Goal: Transaction & Acquisition: Purchase product/service

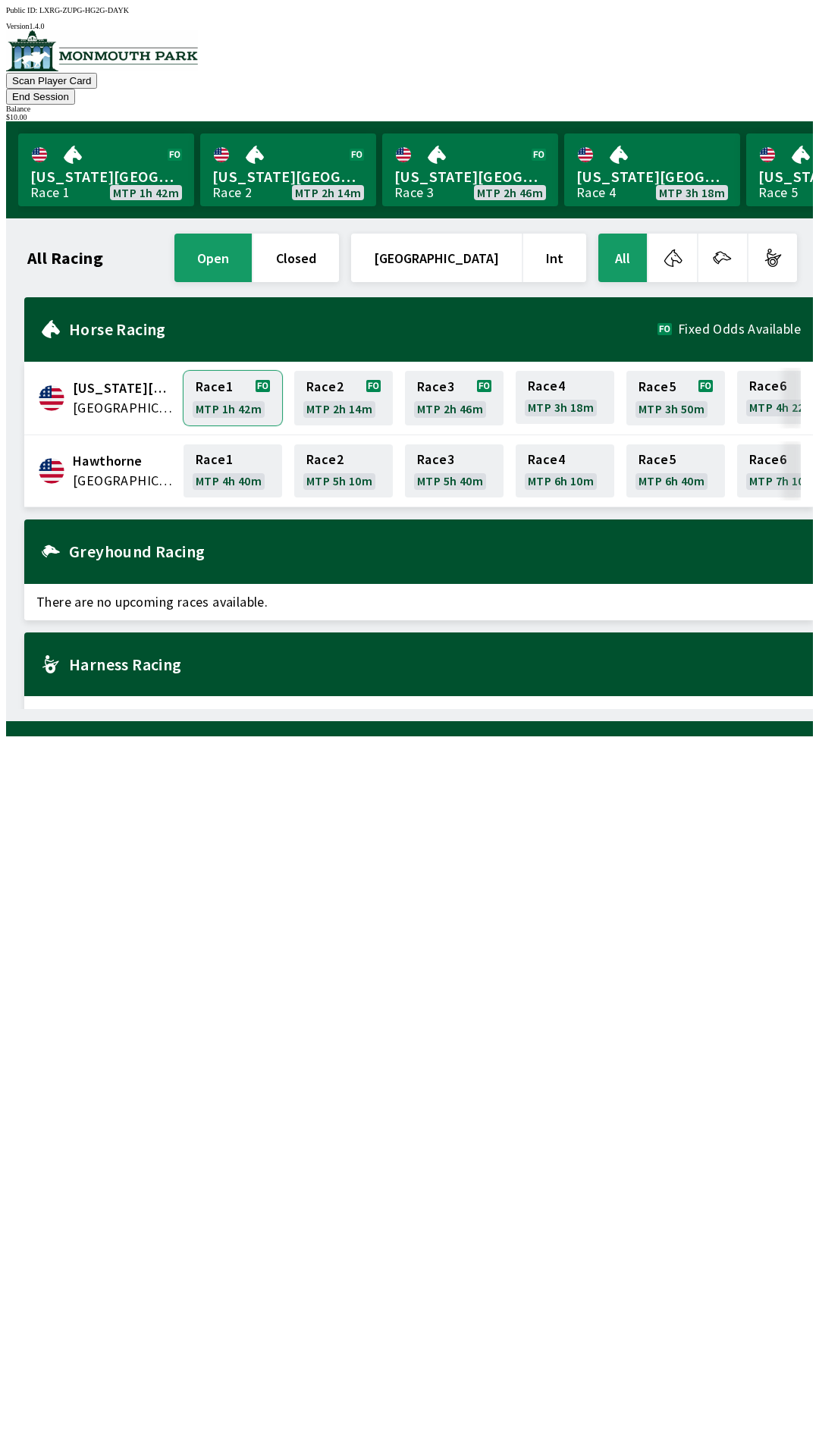
click at [239, 374] on link "Race 1 MTP 1h 42m" at bounding box center [233, 398] width 99 height 55
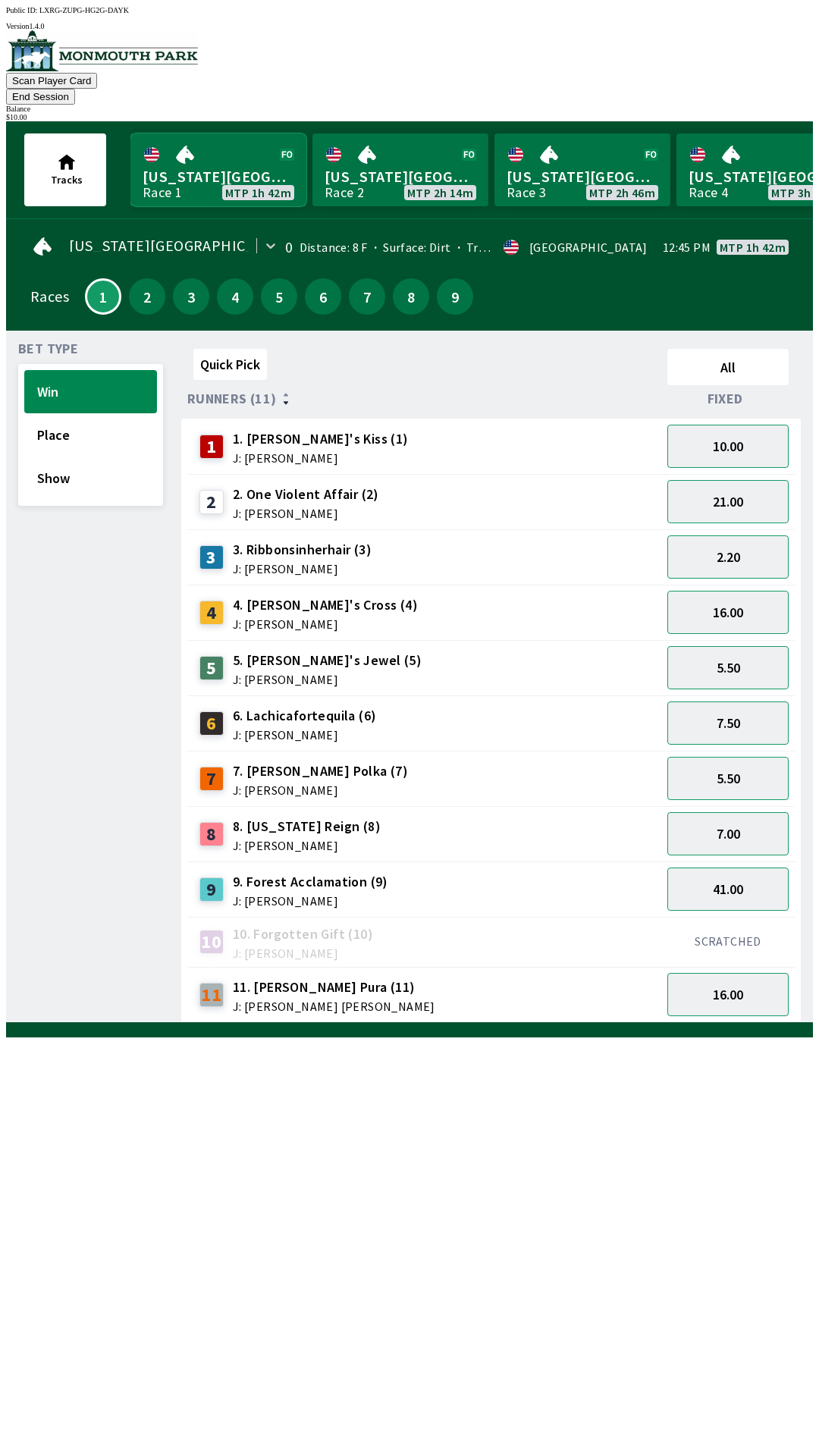
click at [223, 176] on link "[US_STATE] Park Race 1 MTP 1h 42m" at bounding box center [219, 169] width 176 height 73
click at [241, 160] on link "[US_STATE] Park Race 1 MTP 1h 42m" at bounding box center [219, 169] width 176 height 73
click at [96, 370] on button "Win" at bounding box center [91, 392] width 133 height 43
click at [747, 702] on button "7.50" at bounding box center [728, 724] width 121 height 43
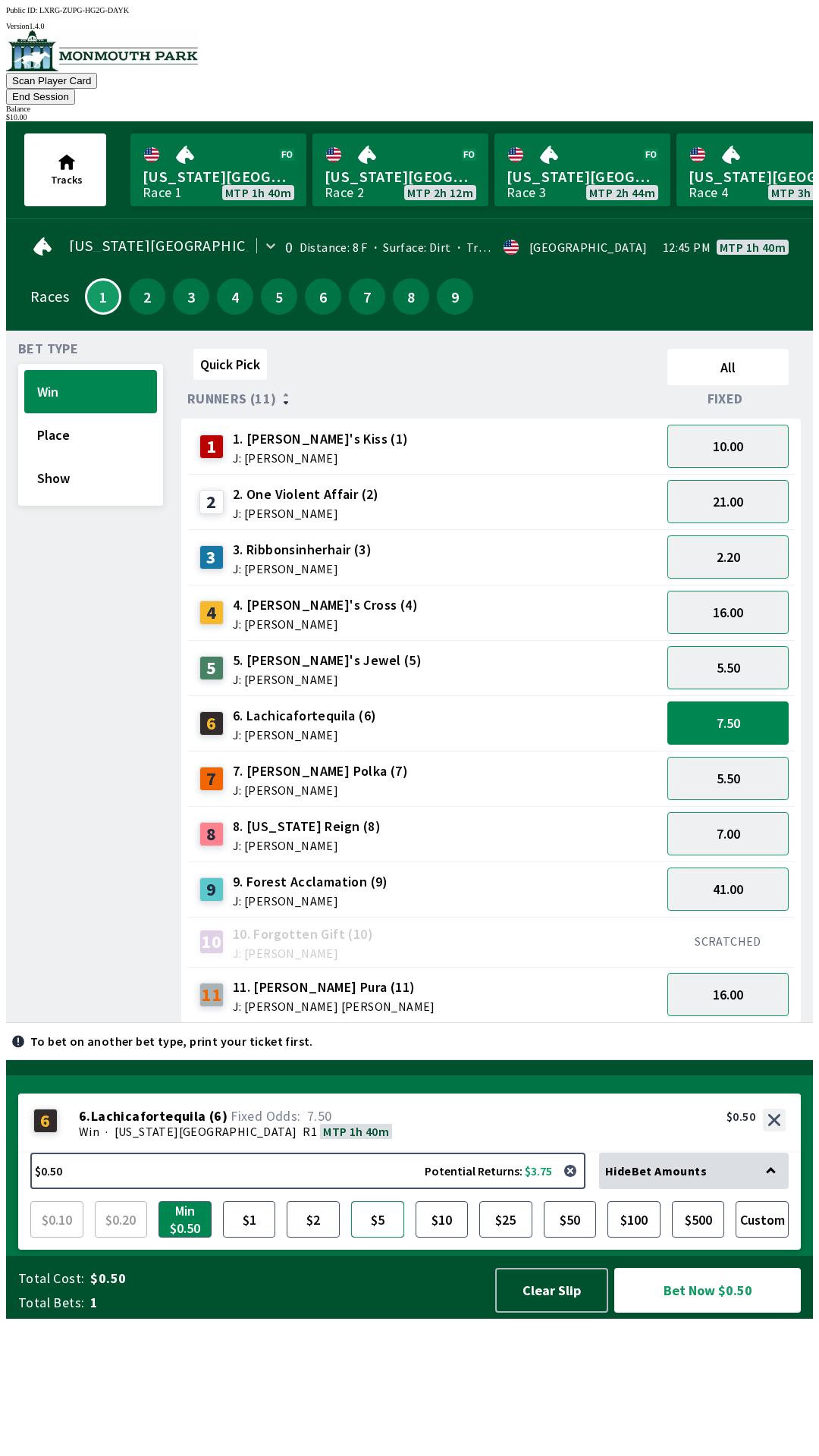
click at [382, 1238] on button "$5" at bounding box center [377, 1219] width 53 height 37
click at [566, 1313] on button "Clear Slip" at bounding box center [551, 1291] width 113 height 45
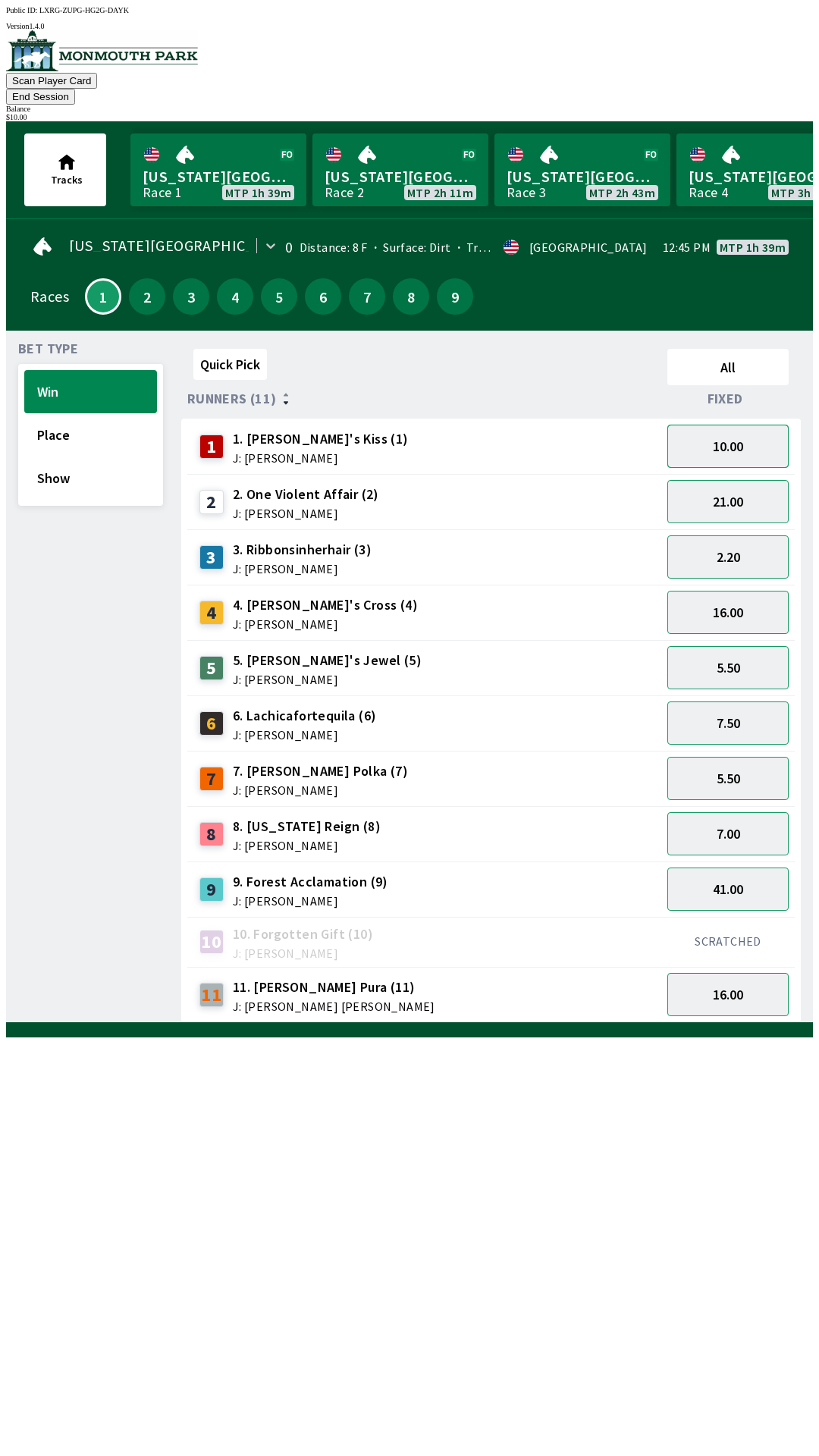
click at [741, 432] on button "10.00" at bounding box center [728, 446] width 121 height 43
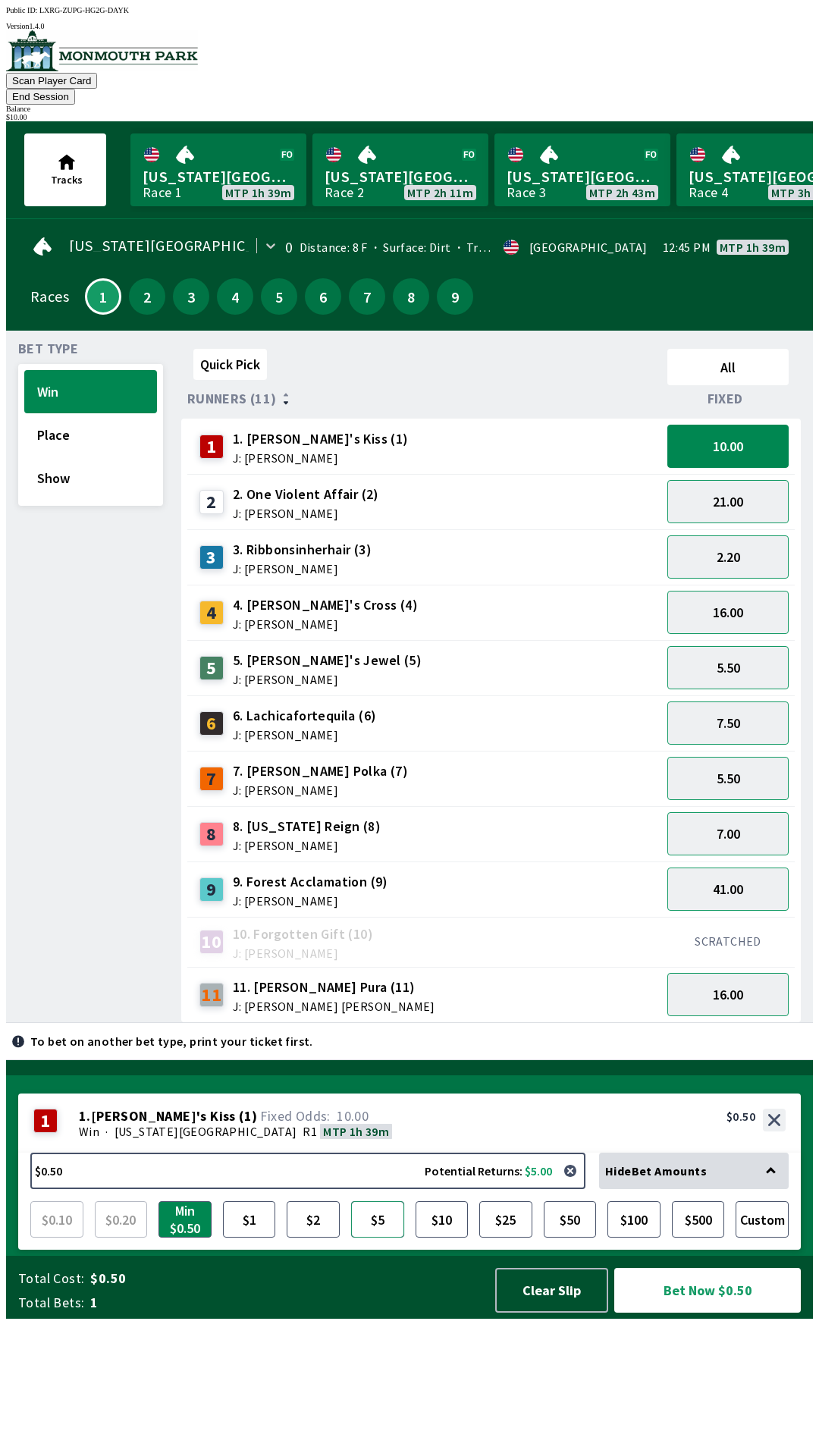
click at [393, 1238] on button "$5" at bounding box center [377, 1219] width 53 height 37
click at [735, 983] on button "16.00" at bounding box center [728, 994] width 121 height 43
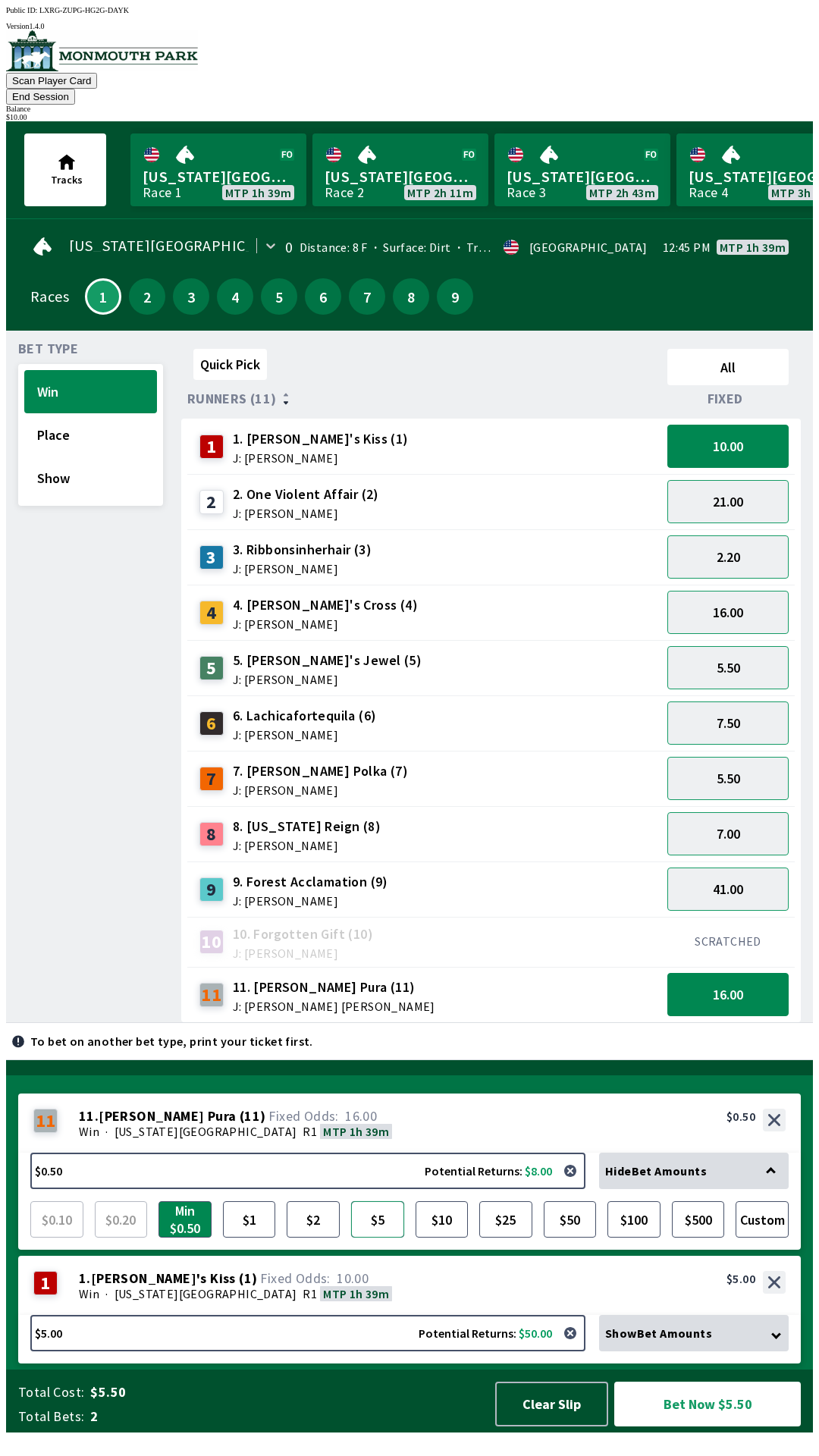
click at [391, 1238] on button "$5" at bounding box center [377, 1219] width 53 height 37
click at [708, 1426] on button "Bet Now $10.00" at bounding box center [707, 1405] width 186 height 45
